Goal: Entertainment & Leisure: Consume media (video, audio)

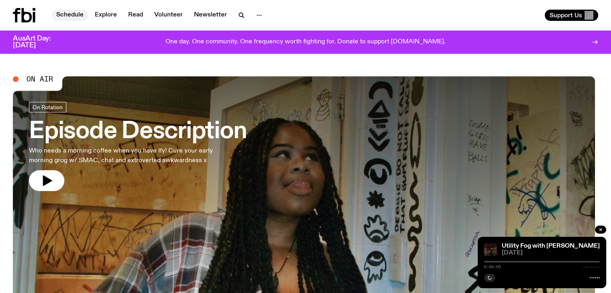
click at [71, 15] on link "Schedule" at bounding box center [69, 15] width 37 height 11
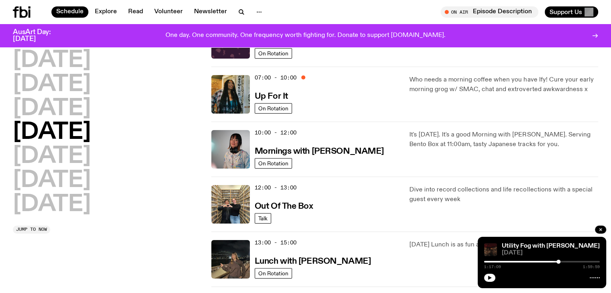
scroll to position [61, 0]
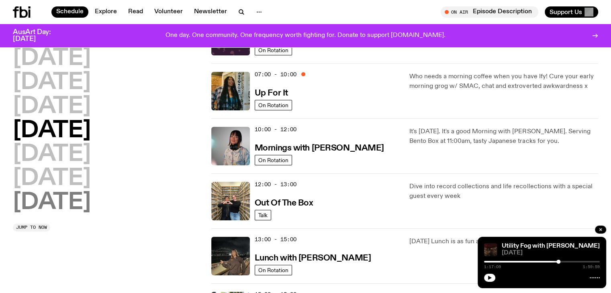
click at [74, 199] on h2 "[DATE]" at bounding box center [52, 203] width 78 height 22
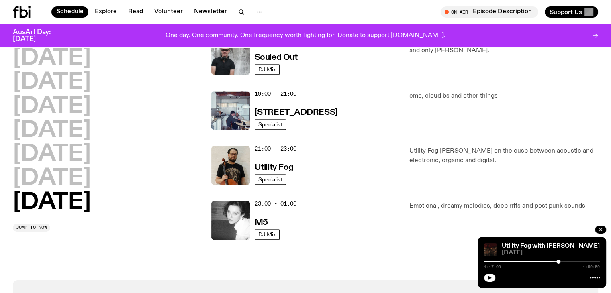
scroll to position [533, 0]
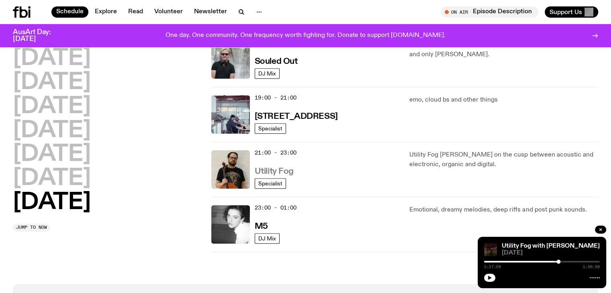
click at [257, 168] on h3 "Utility Fog" at bounding box center [274, 172] width 39 height 8
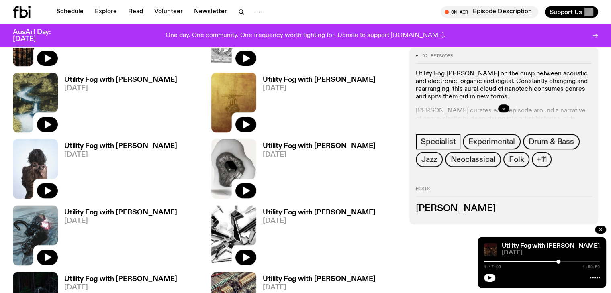
scroll to position [605, 0]
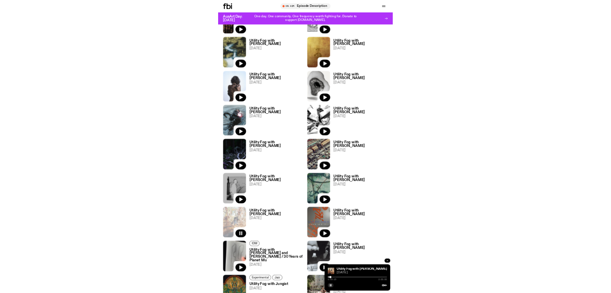
scroll to position [543, 0]
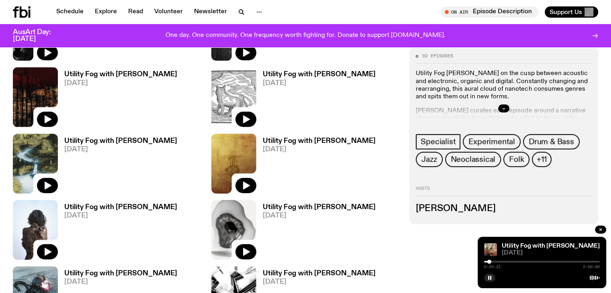
click at [503, 262] on div at bounding box center [542, 262] width 116 height 2
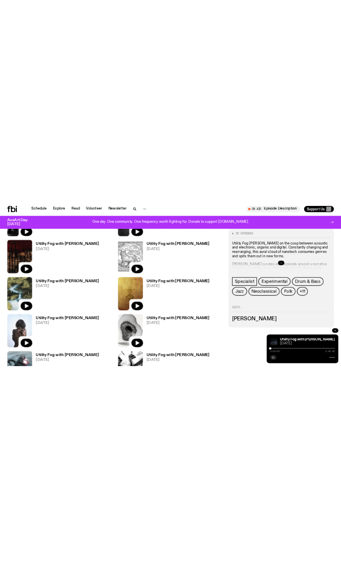
scroll to position [621, 0]
